Goal: Task Accomplishment & Management: Manage account settings

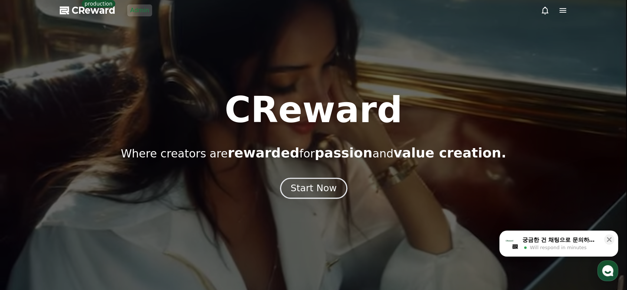
click at [305, 185] on div "Start Now" at bounding box center [313, 188] width 46 height 13
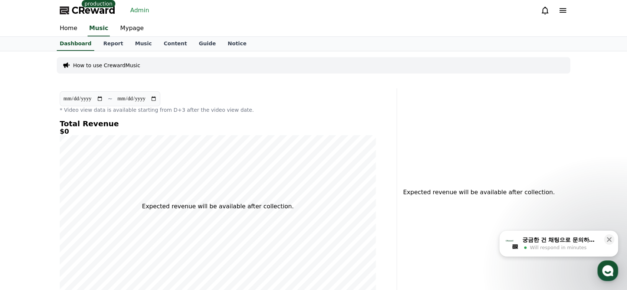
click at [139, 6] on link "Admin" at bounding box center [139, 10] width 25 height 12
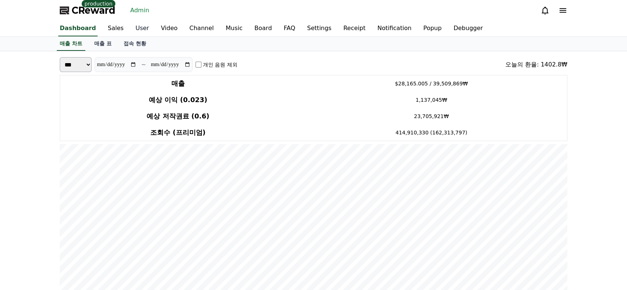
click at [129, 31] on link "User" at bounding box center [141, 29] width 25 height 16
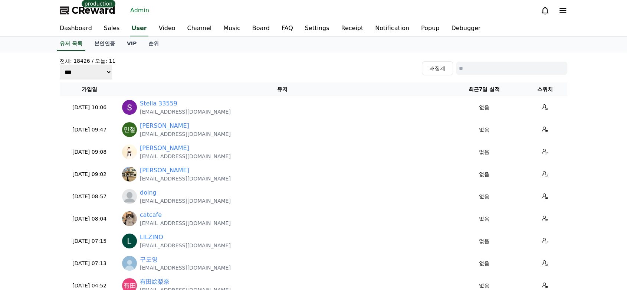
click at [493, 68] on input at bounding box center [511, 68] width 111 height 13
type input "*"
type input "***"
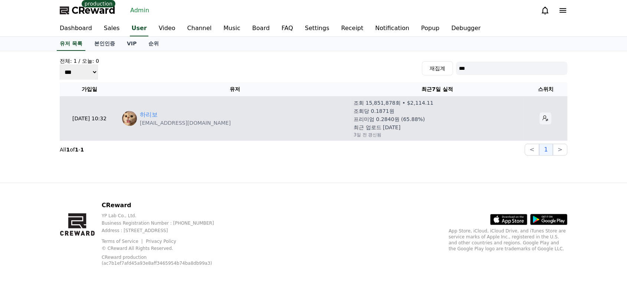
click at [542, 119] on icon at bounding box center [545, 118] width 6 height 6
